Goal: Information Seeking & Learning: Learn about a topic

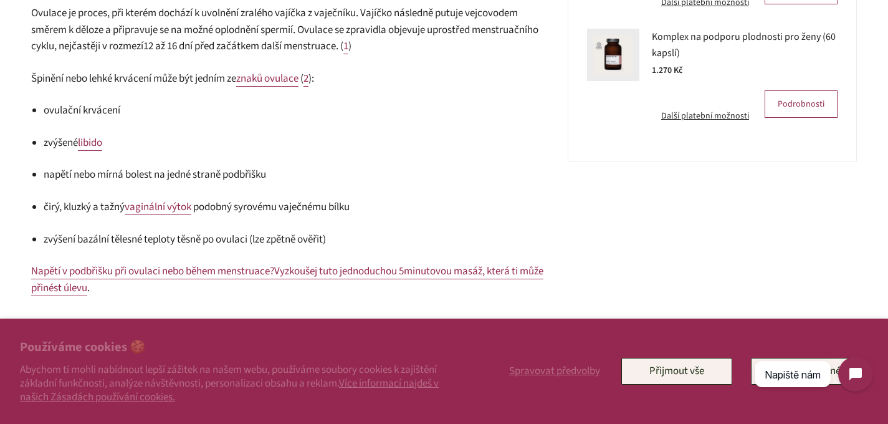
scroll to position [640, 0]
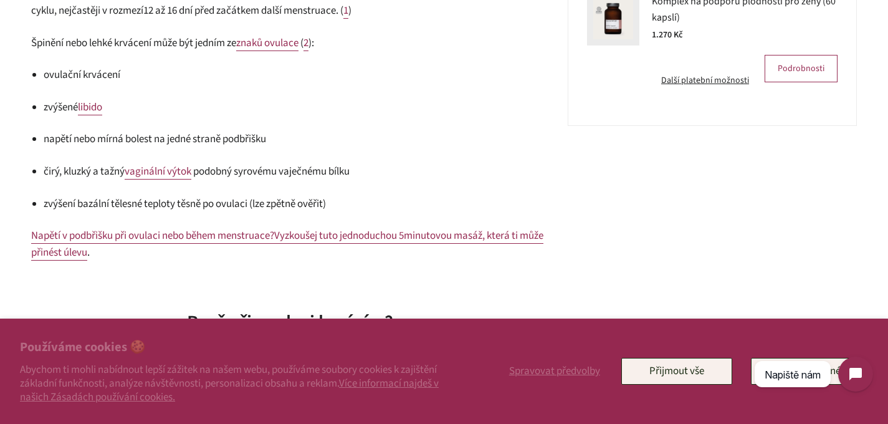
click at [271, 47] on span "znaků ovulace" at bounding box center [267, 43] width 62 height 15
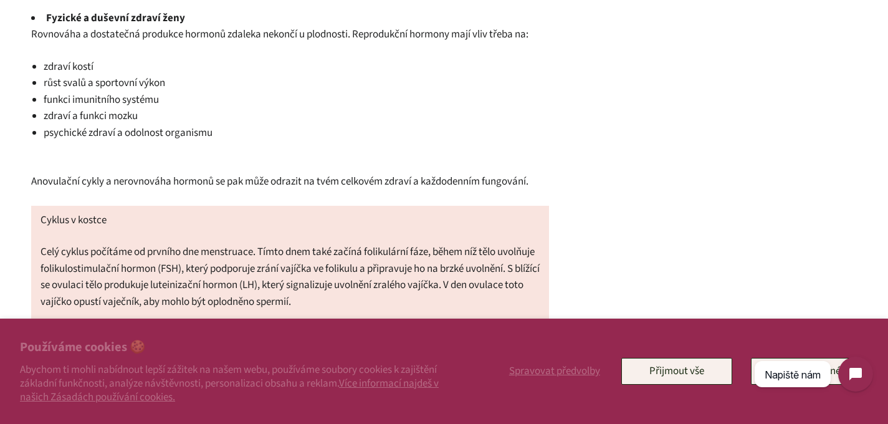
scroll to position [884, 0]
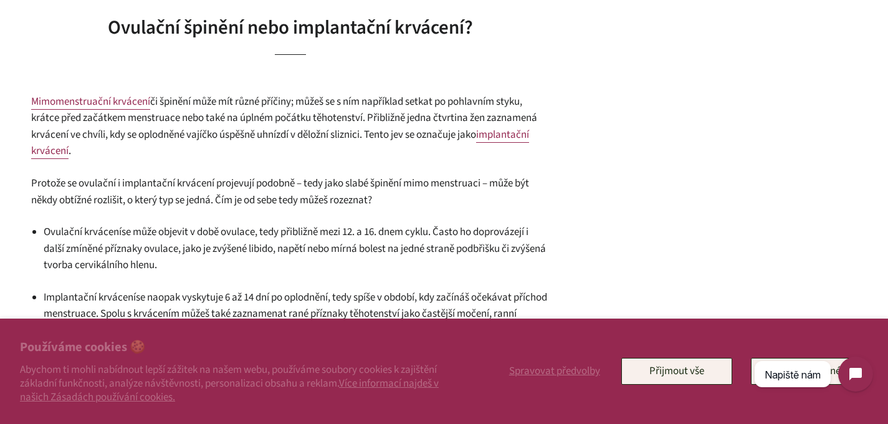
scroll to position [1497, 0]
